Goal: Task Accomplishment & Management: Manage account settings

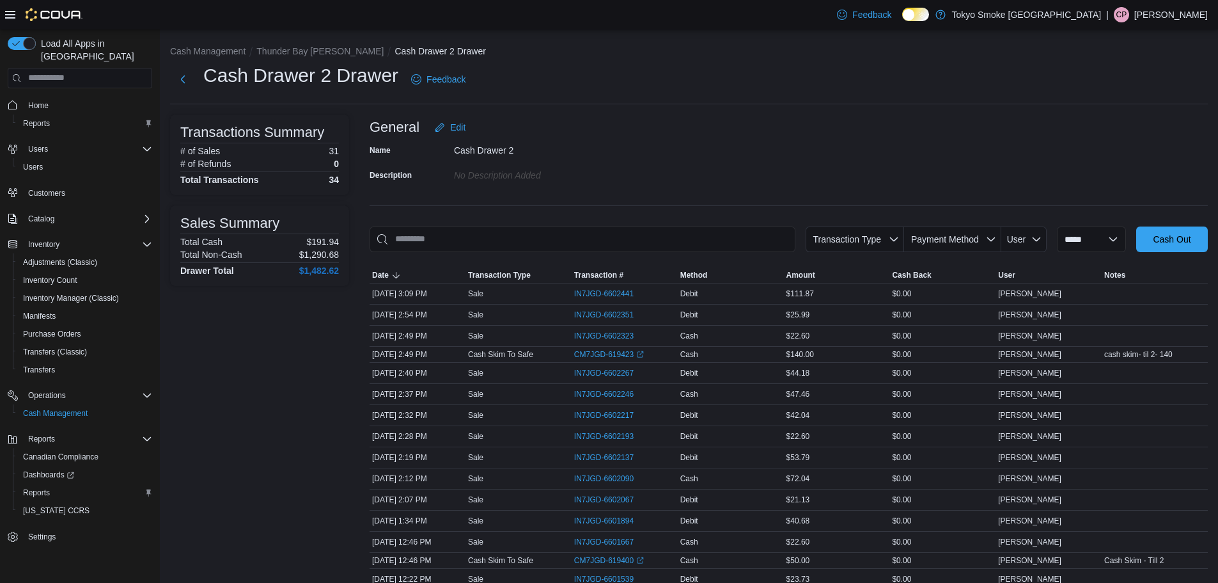
click at [763, 159] on div "Name Cash Drawer 2 Description No Description added" at bounding box center [789, 162] width 838 height 45
